Goal: Use online tool/utility: Utilize a website feature to perform a specific function

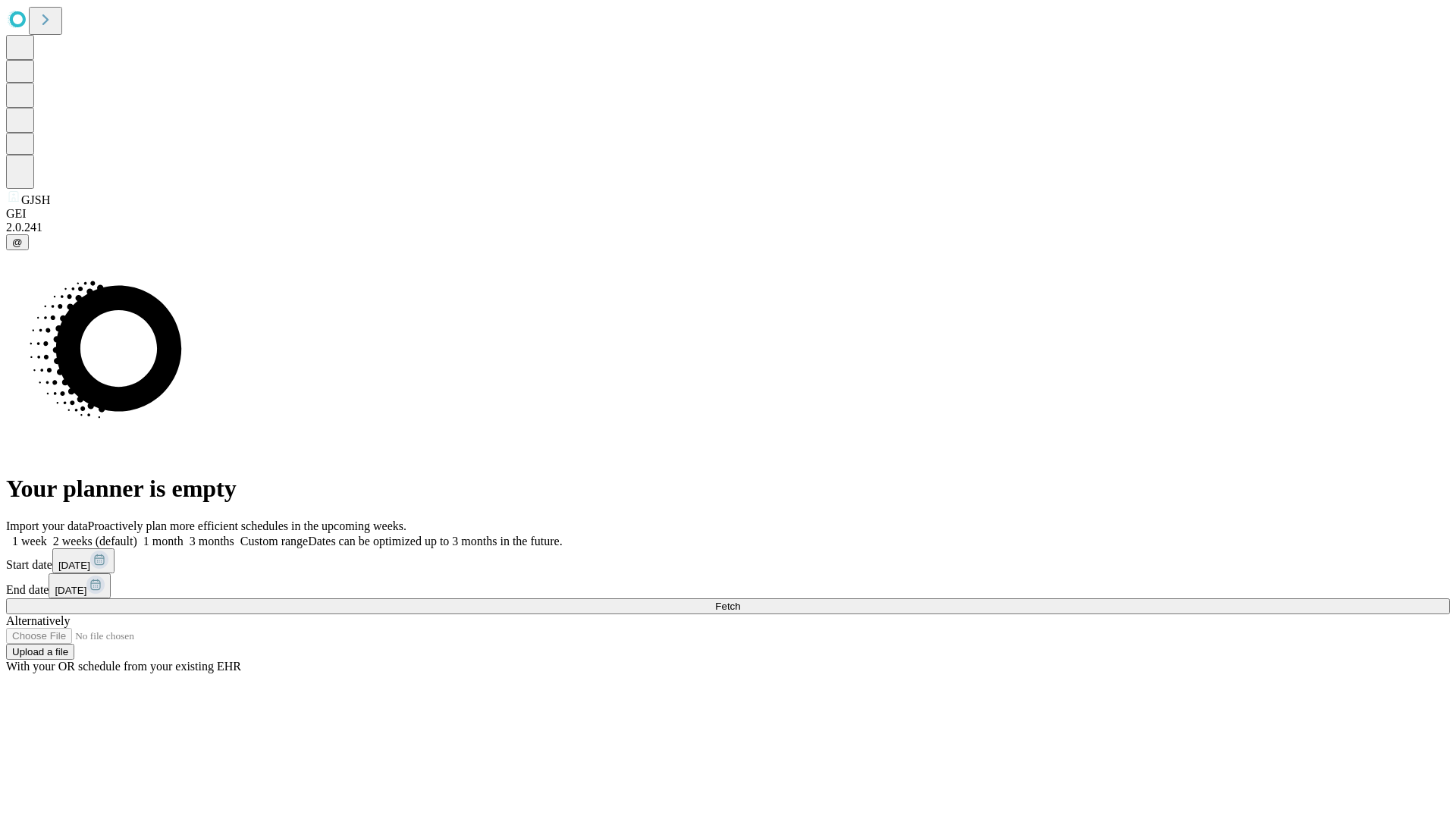
click at [740, 601] on span "Fetch" at bounding box center [728, 606] width 25 height 12
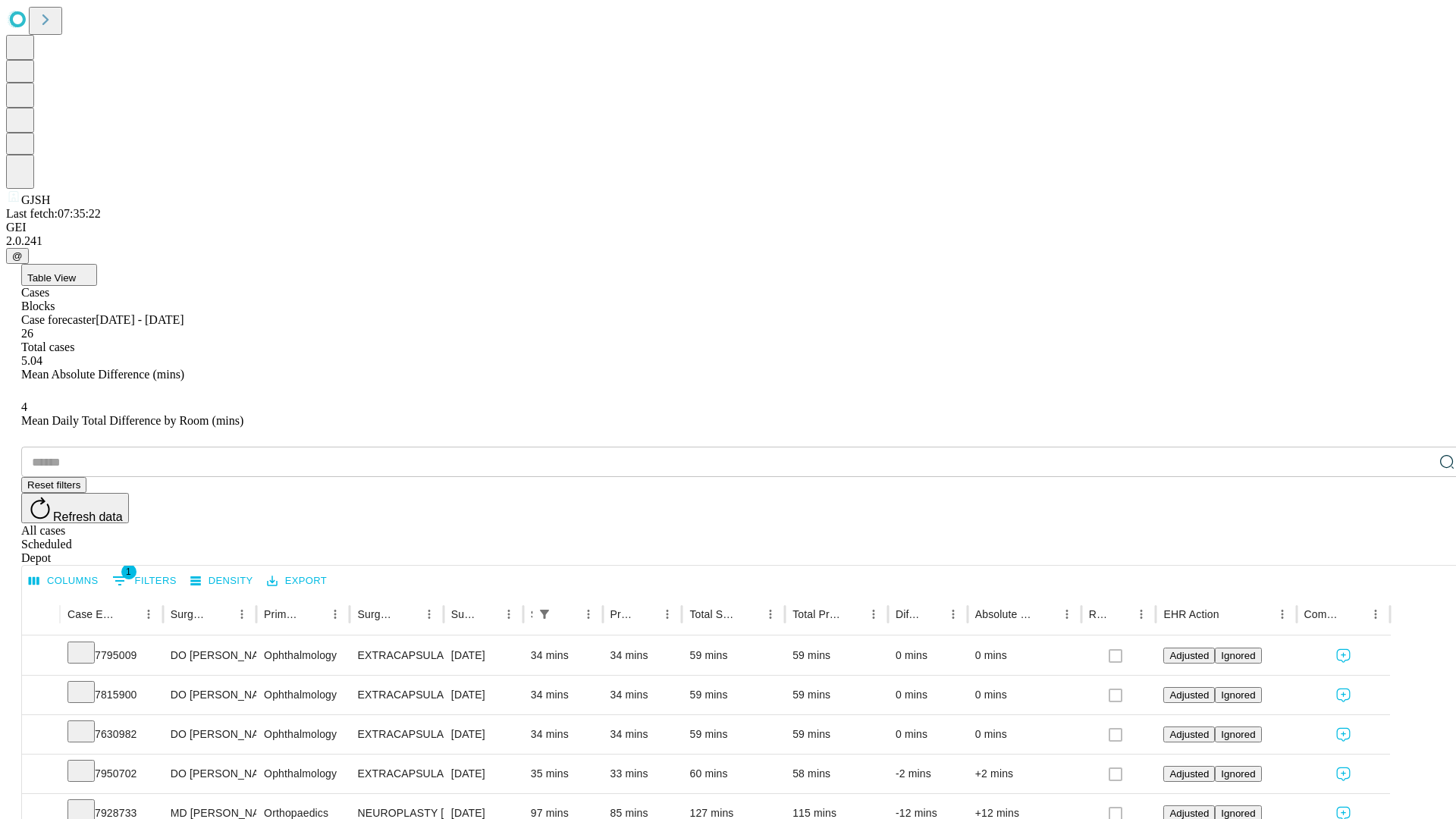
click at [76, 272] on span "Table View" at bounding box center [51, 277] width 49 height 12
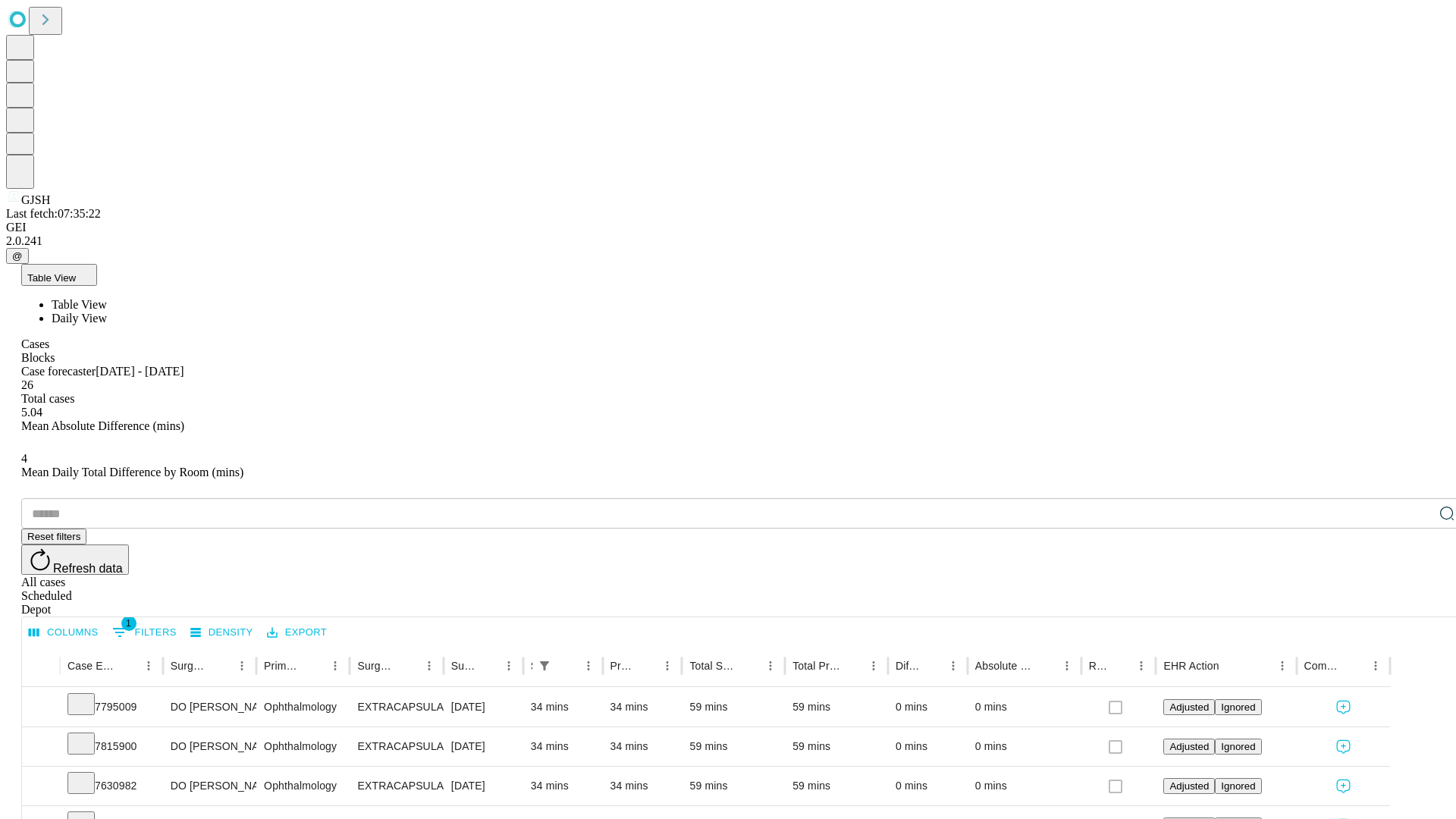
click at [107, 312] on span "Daily View" at bounding box center [79, 318] width 55 height 13
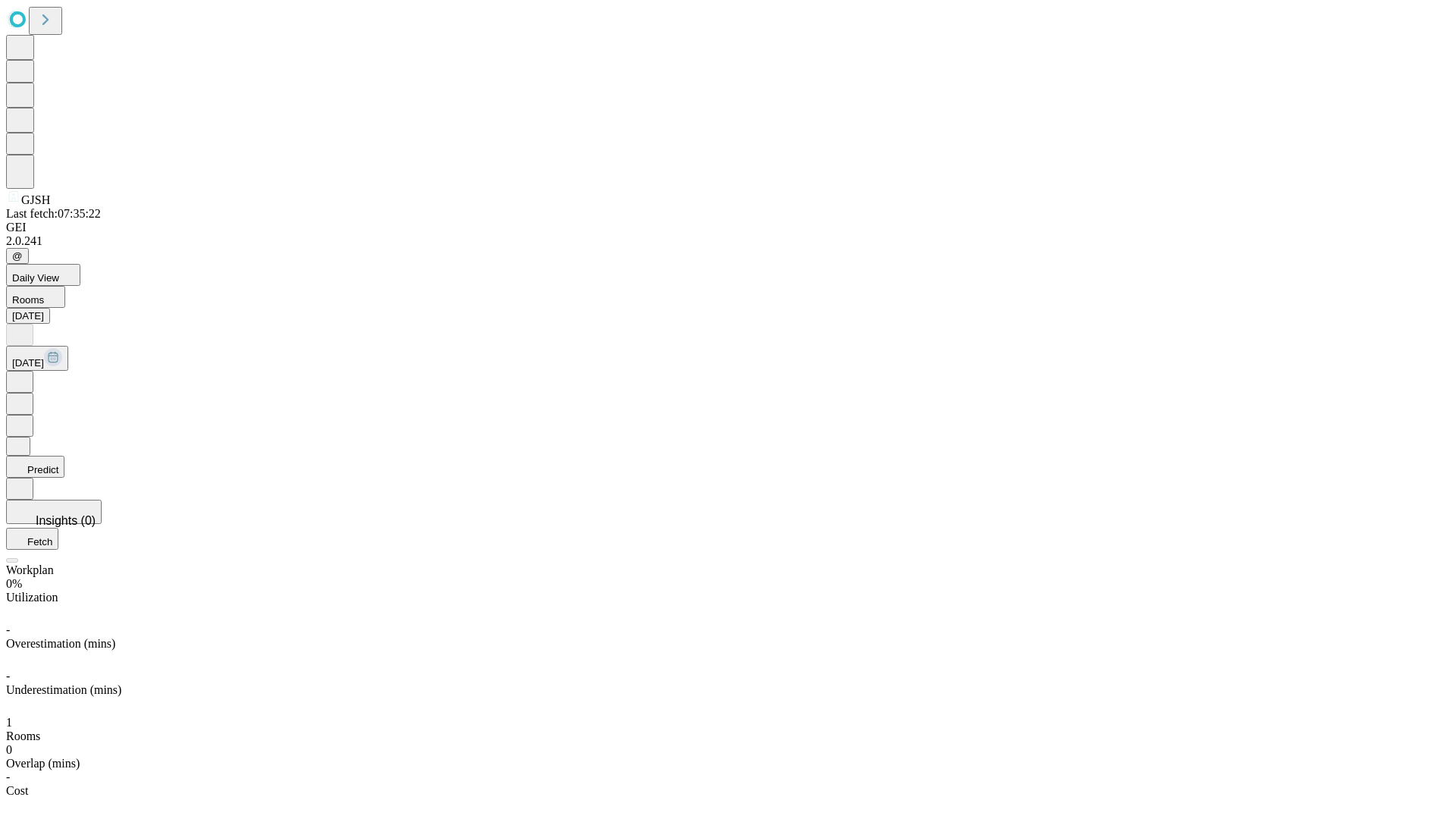
click at [65, 456] on button "Predict" at bounding box center [35, 466] width 59 height 22
